Goal: Task Accomplishment & Management: Complete application form

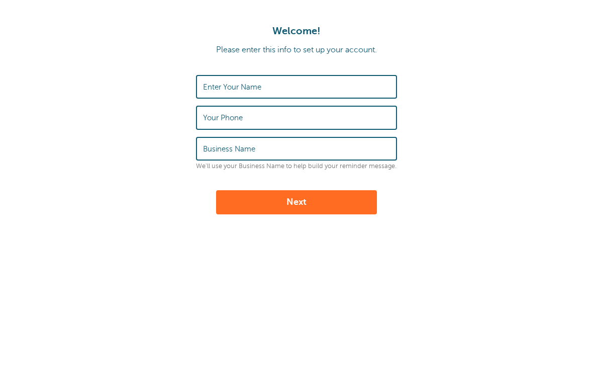
click at [365, 89] on input "Enter Your Name" at bounding box center [296, 87] width 187 height 22
type input "[PERSON_NAME]"
click at [315, 117] on input "Your Phone" at bounding box center [296, 118] width 187 height 22
type input "2566261541"
click at [258, 151] on input "Business Name" at bounding box center [296, 149] width 187 height 22
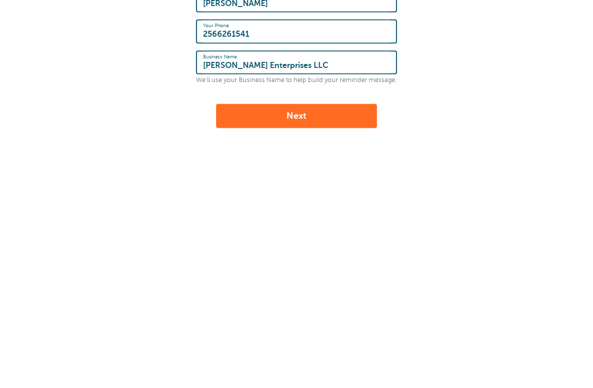
type input "[PERSON_NAME] Enterprises LLC"
click at [337, 190] on button "Next" at bounding box center [296, 202] width 161 height 24
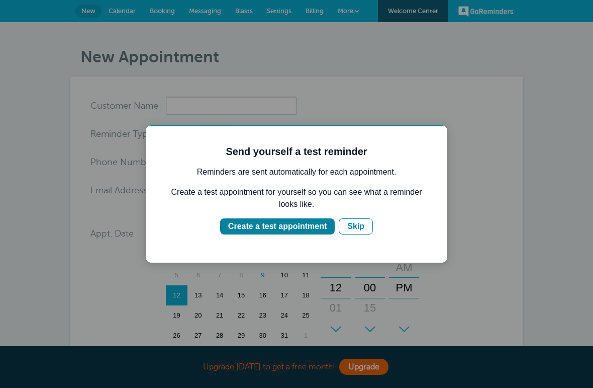
click at [306, 219] on button "Create a test appointment" at bounding box center [277, 226] width 115 height 16
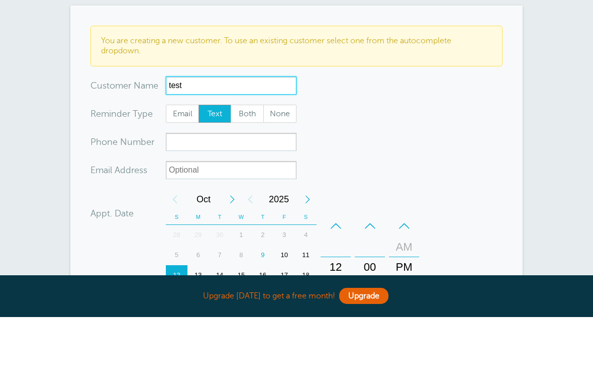
type input "test"
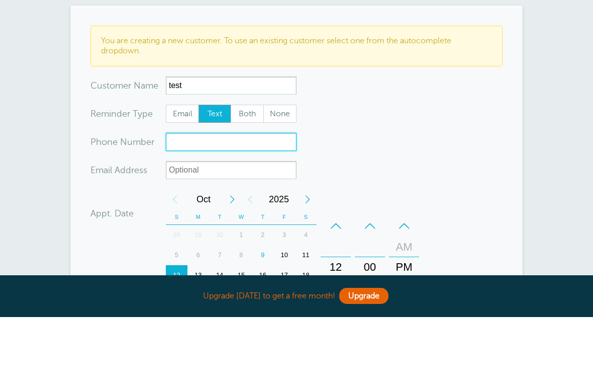
click at [244, 204] on input "xxx-no-autofill" at bounding box center [231, 213] width 131 height 18
type input "2566261541"
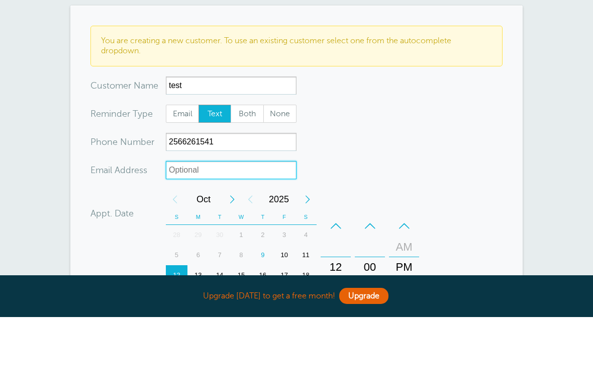
click at [232, 232] on input "xx-no-autofill" at bounding box center [231, 241] width 131 height 18
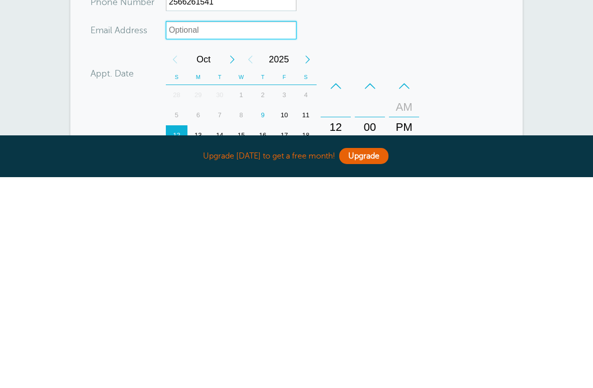
scroll to position [2, 0]
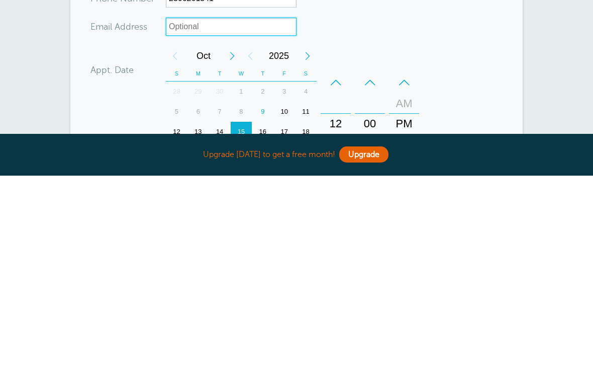
click at [234, 334] on div "15" at bounding box center [242, 344] width 22 height 20
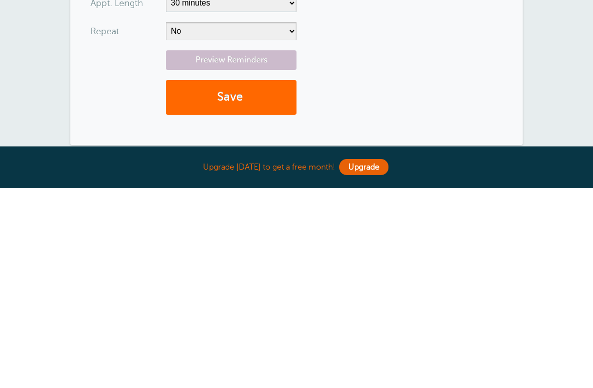
scroll to position [238, 0]
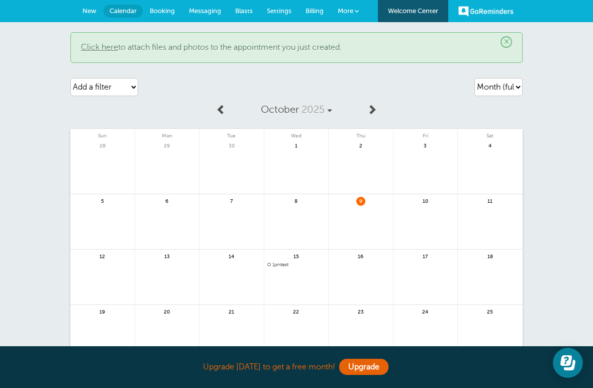
click at [238, 13] on span "Blasts" at bounding box center [244, 11] width 18 height 8
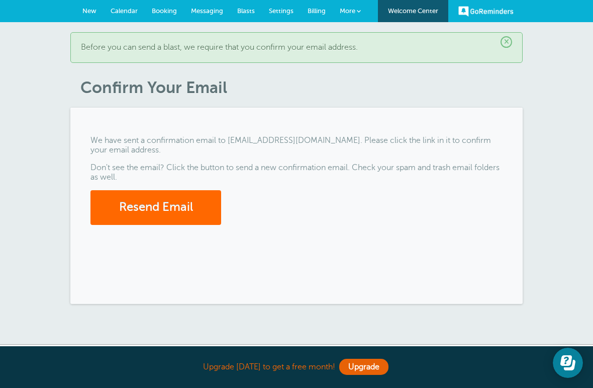
click at [208, 4] on link "Messaging" at bounding box center [207, 11] width 46 height 22
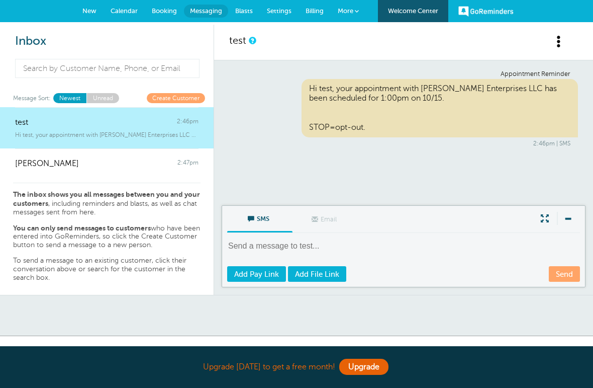
click at [317, 13] on span "Billing" at bounding box center [315, 11] width 18 height 8
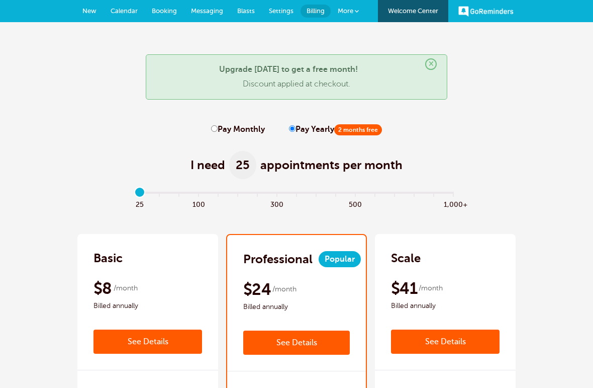
click at [353, 5] on link "More" at bounding box center [348, 11] width 35 height 23
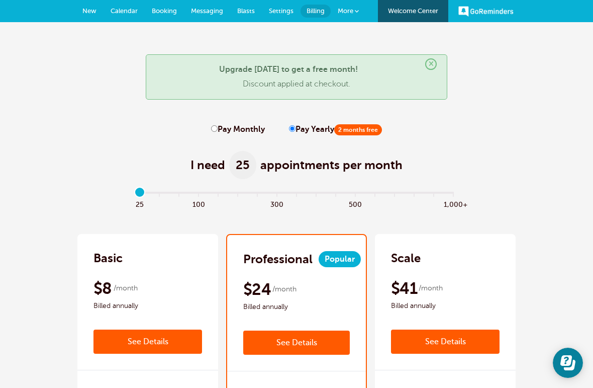
click at [92, 14] on span "New" at bounding box center [89, 11] width 14 height 8
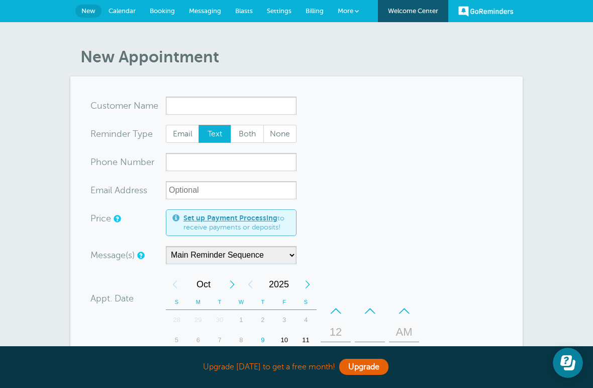
click at [126, 13] on span "Calendar" at bounding box center [122, 11] width 27 height 8
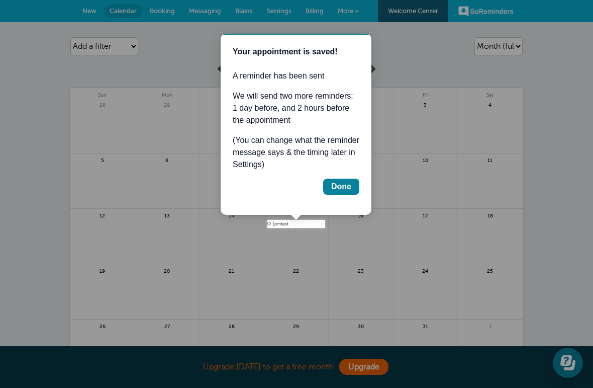
click at [343, 189] on div "Done" at bounding box center [341, 187] width 20 height 12
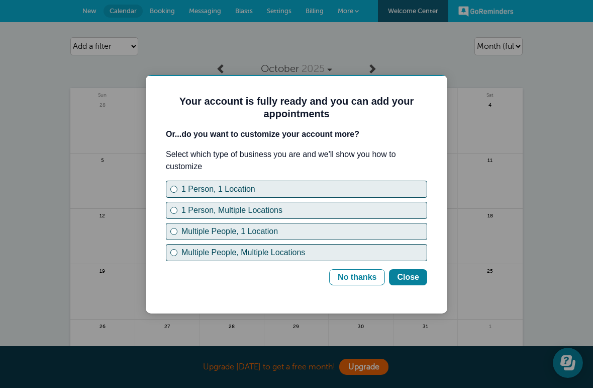
click at [307, 50] on div at bounding box center [296, 194] width 593 height 388
click at [517, 115] on div at bounding box center [296, 194] width 593 height 388
click at [512, 70] on div at bounding box center [296, 194] width 593 height 388
click at [382, 270] on button "No thanks" at bounding box center [357, 277] width 56 height 16
